Goal: Task Accomplishment & Management: Manage account settings

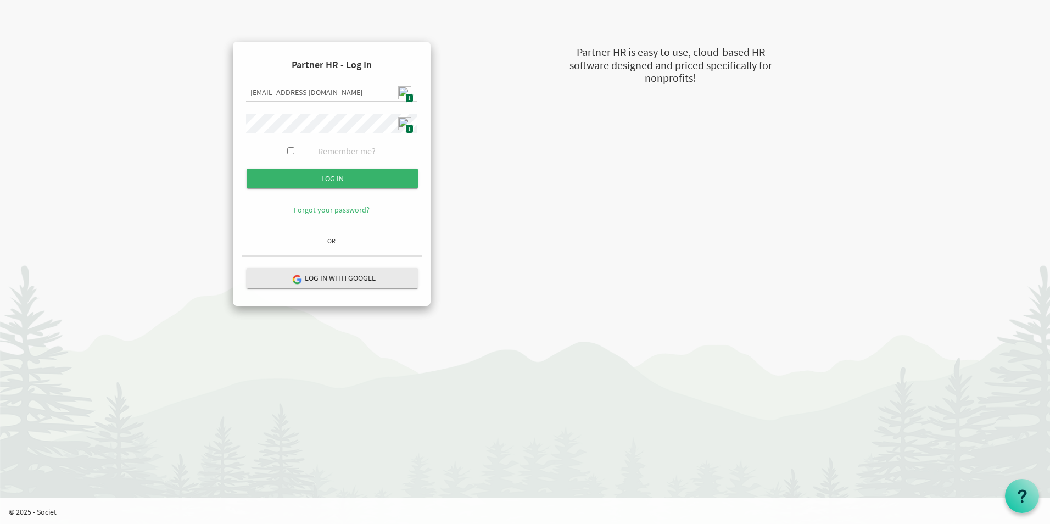
click at [352, 183] on input "submit" at bounding box center [332, 179] width 171 height 20
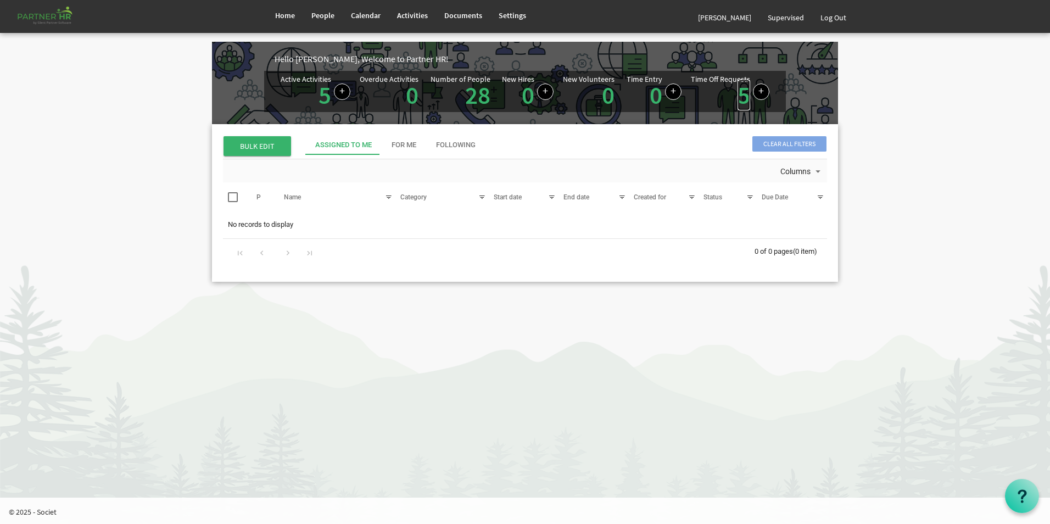
click at [742, 102] on link "5" at bounding box center [744, 95] width 13 height 31
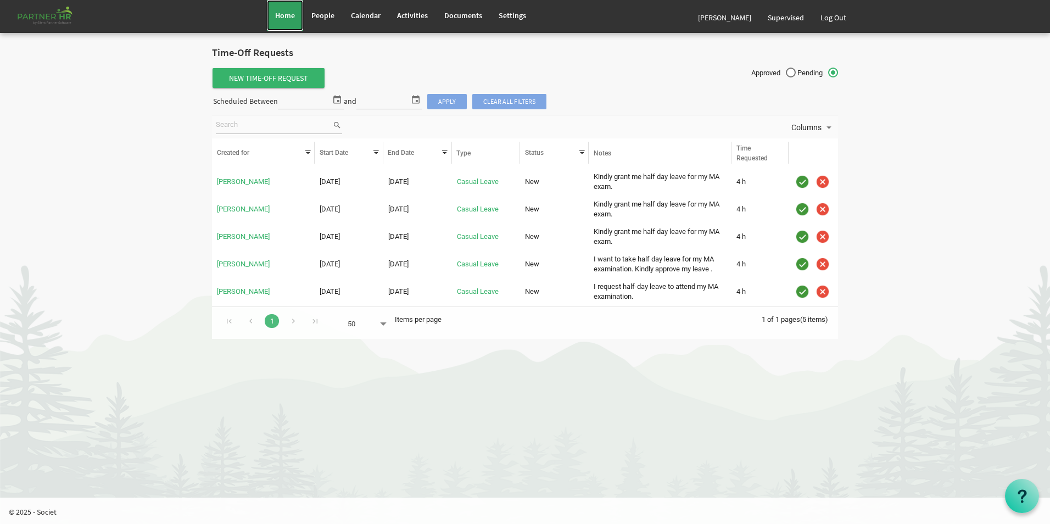
click at [283, 21] on link "Home" at bounding box center [285, 15] width 36 height 31
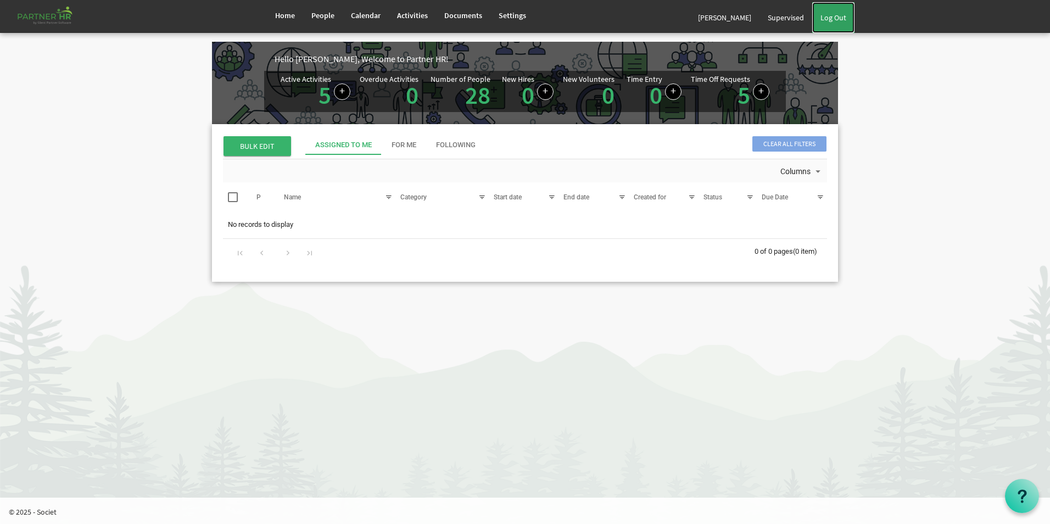
click at [828, 15] on link "Log Out" at bounding box center [833, 17] width 42 height 31
